Goal: Transaction & Acquisition: Download file/media

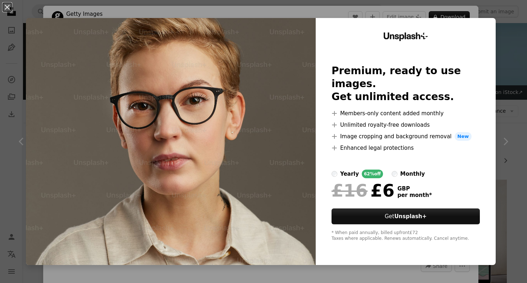
scroll to position [593, 0]
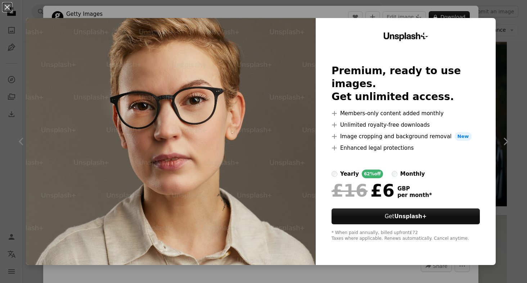
click at [521, 58] on div "An X shape Unsplash+ Premium, ready to use images. Get unlimited access. A plus…" at bounding box center [263, 141] width 527 height 283
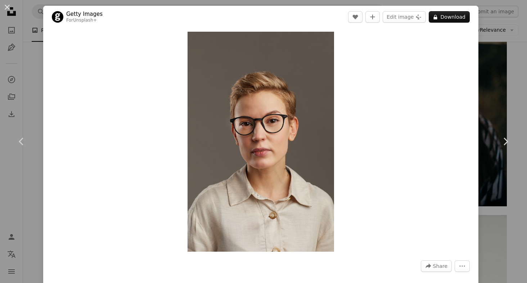
click at [518, 81] on div "An X shape Chevron left Chevron right Getty Images For Unsplash+ A heart A plus…" at bounding box center [263, 141] width 527 height 283
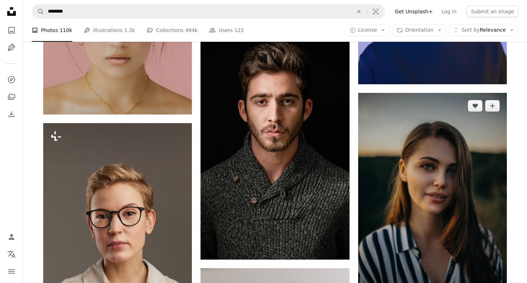
scroll to position [469, 0]
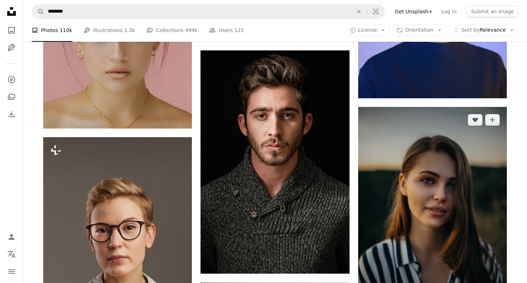
click at [412, 172] on img at bounding box center [432, 218] width 149 height 223
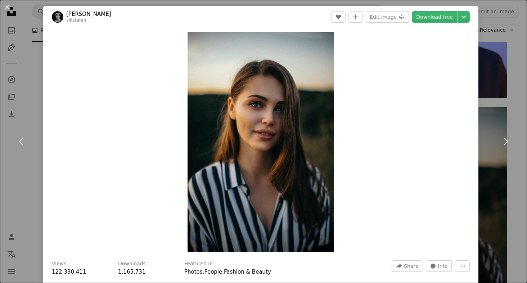
click at [497, 96] on div "An X shape Chevron left Chevron right [PERSON_NAME] cikstefan A heart A plus si…" at bounding box center [263, 141] width 527 height 283
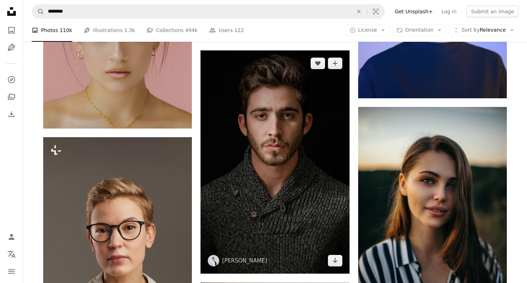
click at [286, 145] on img at bounding box center [275, 161] width 149 height 223
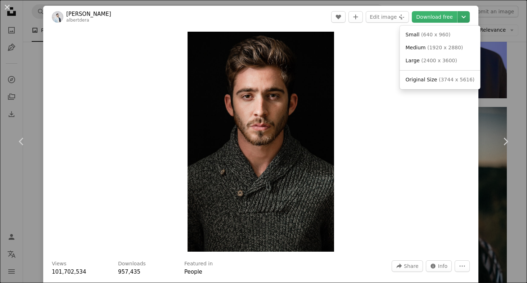
click at [466, 17] on icon "Choose download size" at bounding box center [464, 17] width 4 height 3
click at [439, 36] on span "( 640 x 960 )" at bounding box center [436, 35] width 30 height 6
